Goal: Book appointment/travel/reservation

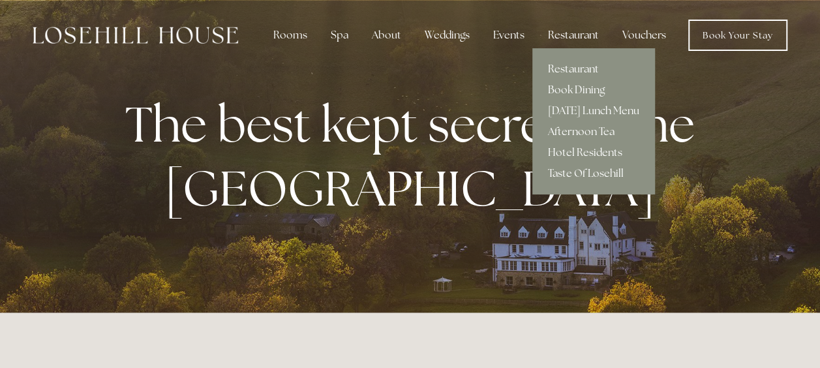
click at [570, 31] on div "Restaurant" at bounding box center [573, 35] width 72 height 26
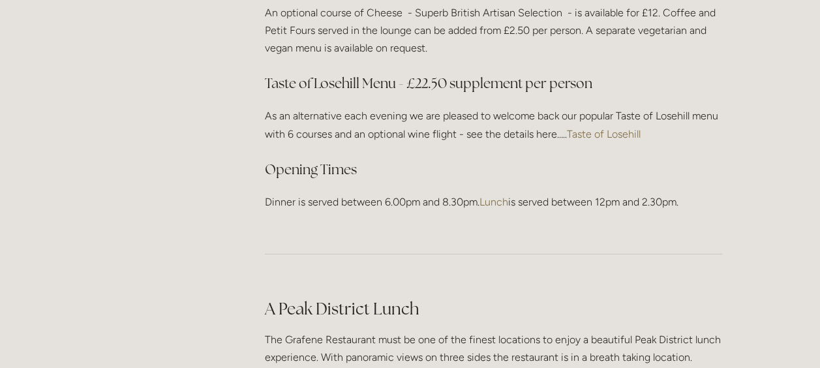
scroll to position [1825, 0]
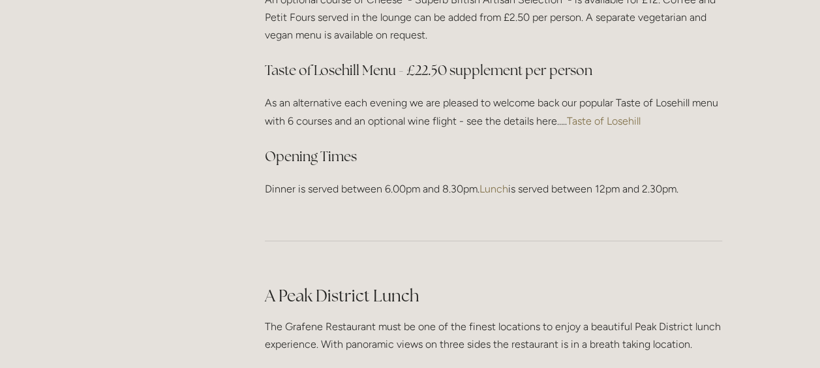
click at [617, 117] on link "Taste of Losehill" at bounding box center [604, 121] width 74 height 12
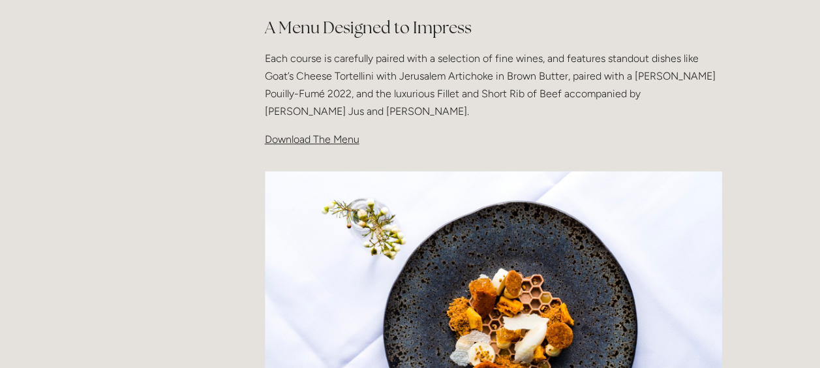
scroll to position [443, 0]
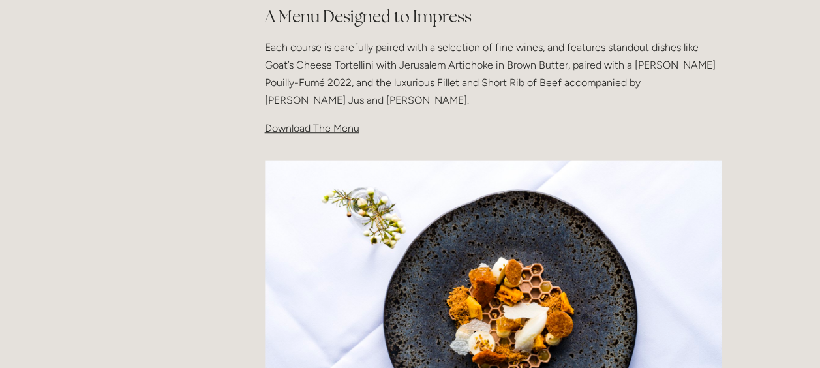
click at [314, 127] on span "Download The Menu" at bounding box center [312, 128] width 95 height 12
click at [329, 130] on span "Download The Menu" at bounding box center [312, 128] width 95 height 12
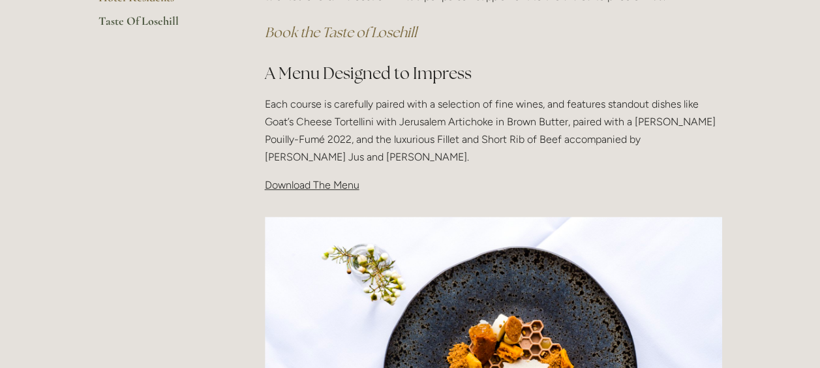
scroll to position [372, 0]
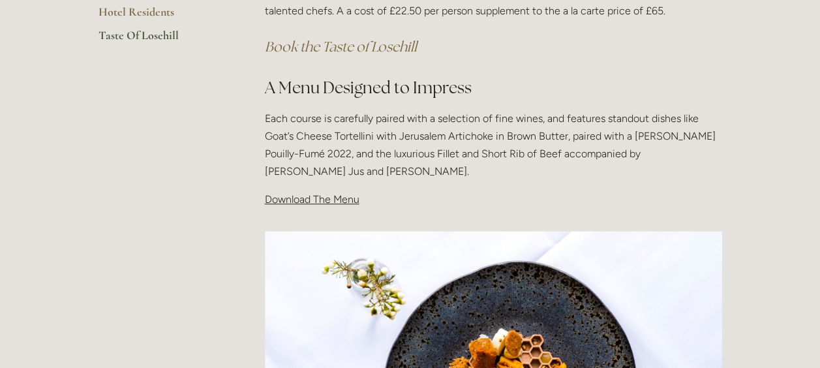
click at [132, 31] on link "Taste Of Losehill" at bounding box center [160, 39] width 125 height 23
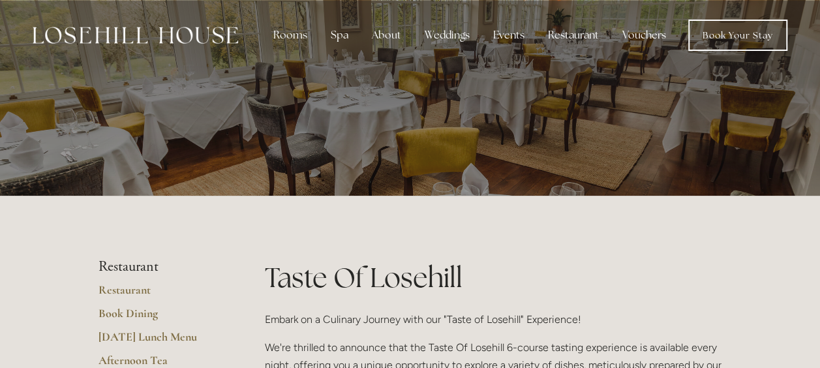
click at [566, 83] on div at bounding box center [410, 98] width 820 height 196
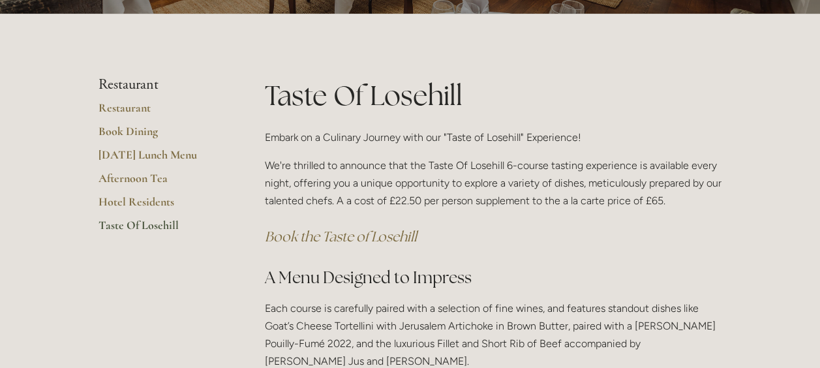
scroll to position [244, 0]
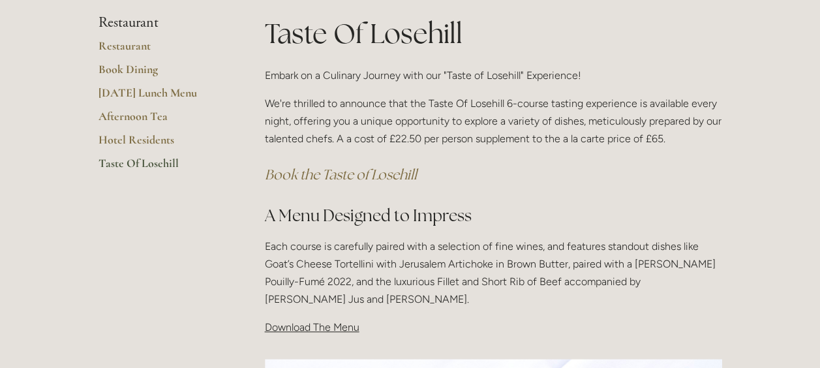
click at [324, 173] on em "Book the Taste of Losehill" at bounding box center [341, 175] width 152 height 18
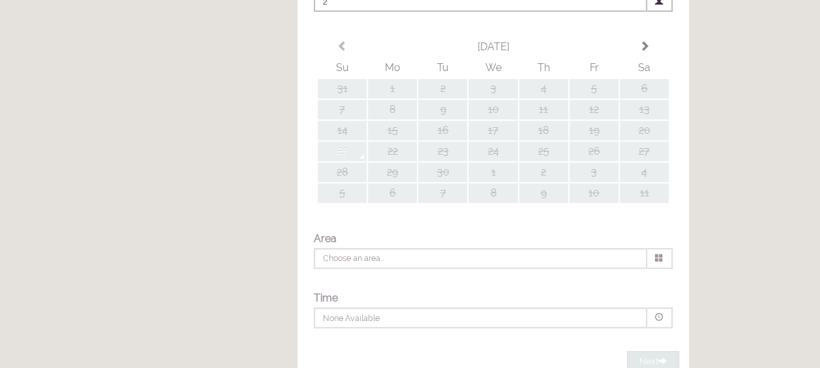
type input "Any Area"
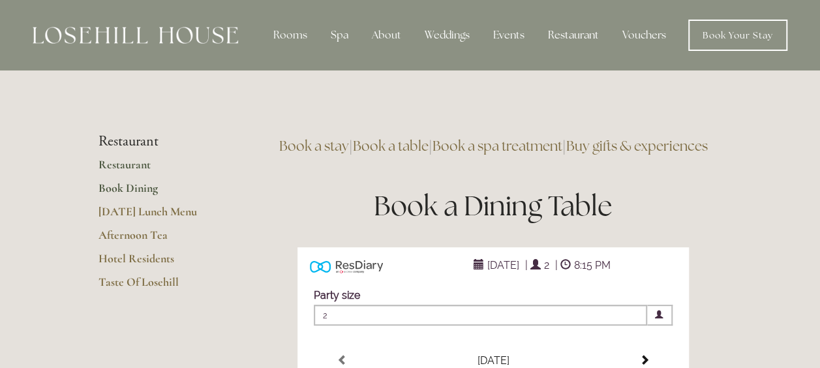
click at [122, 162] on link "Restaurant" at bounding box center [160, 168] width 125 height 23
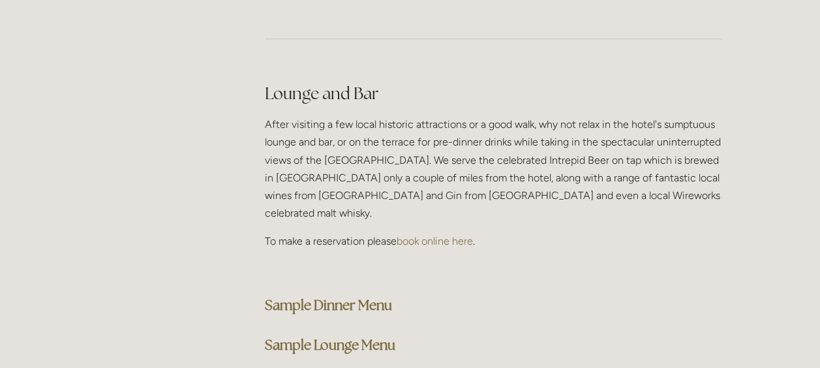
scroll to position [3198, 0]
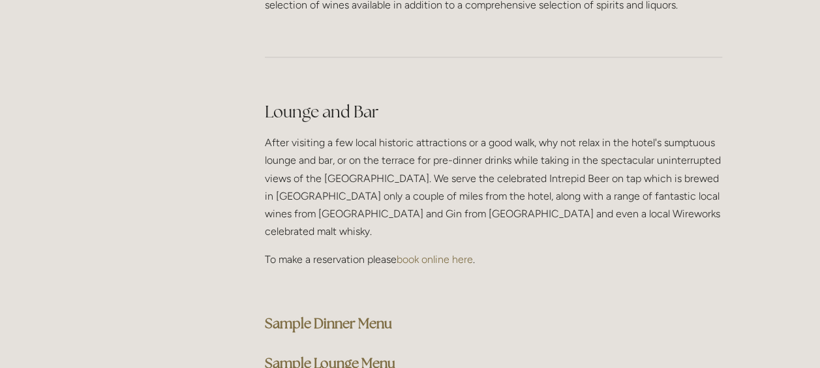
click at [305, 314] on strong "Sample Dinner Menu" at bounding box center [328, 323] width 127 height 18
click at [397, 89] on div "Lounge and Bar After visiting a few local historic attractions or a good walk, …" at bounding box center [493, 237] width 479 height 297
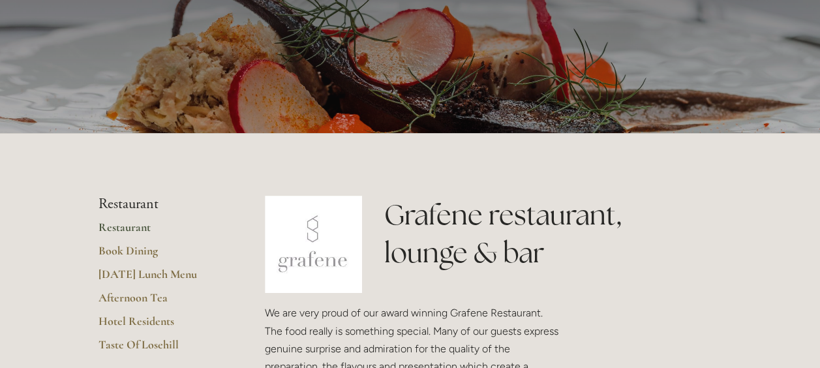
scroll to position [0, 0]
